Goal: Go to known website: Go to known website

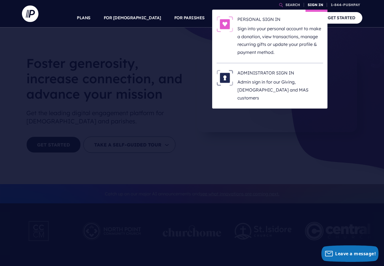
click at [314, 6] on link "SIGN IN" at bounding box center [315, 5] width 20 height 10
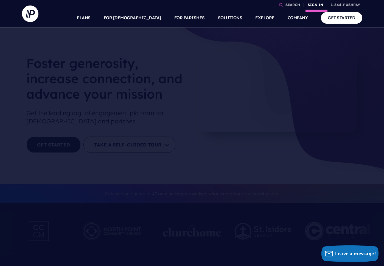
click at [314, 6] on link "SIGN IN" at bounding box center [315, 5] width 20 height 10
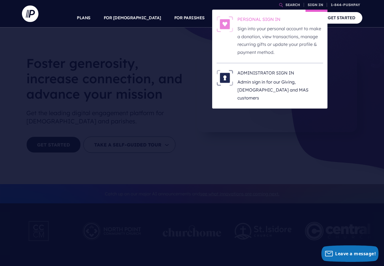
click at [271, 27] on p "Sign into your personal account to make a donation, view transactions, manage r…" at bounding box center [280, 41] width 86 height 32
